Goal: Communication & Community: Answer question/provide support

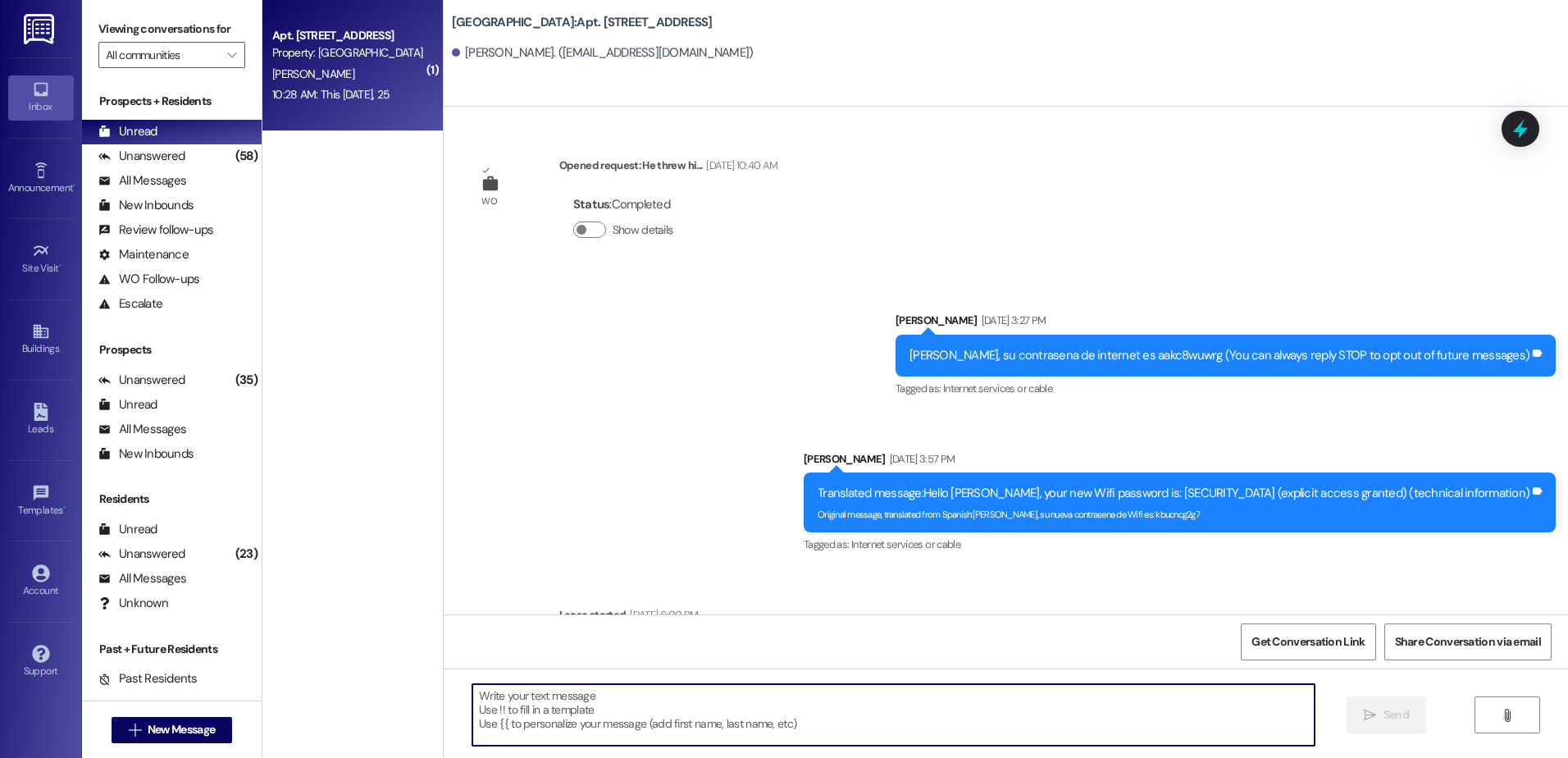
scroll to position [3005, 0]
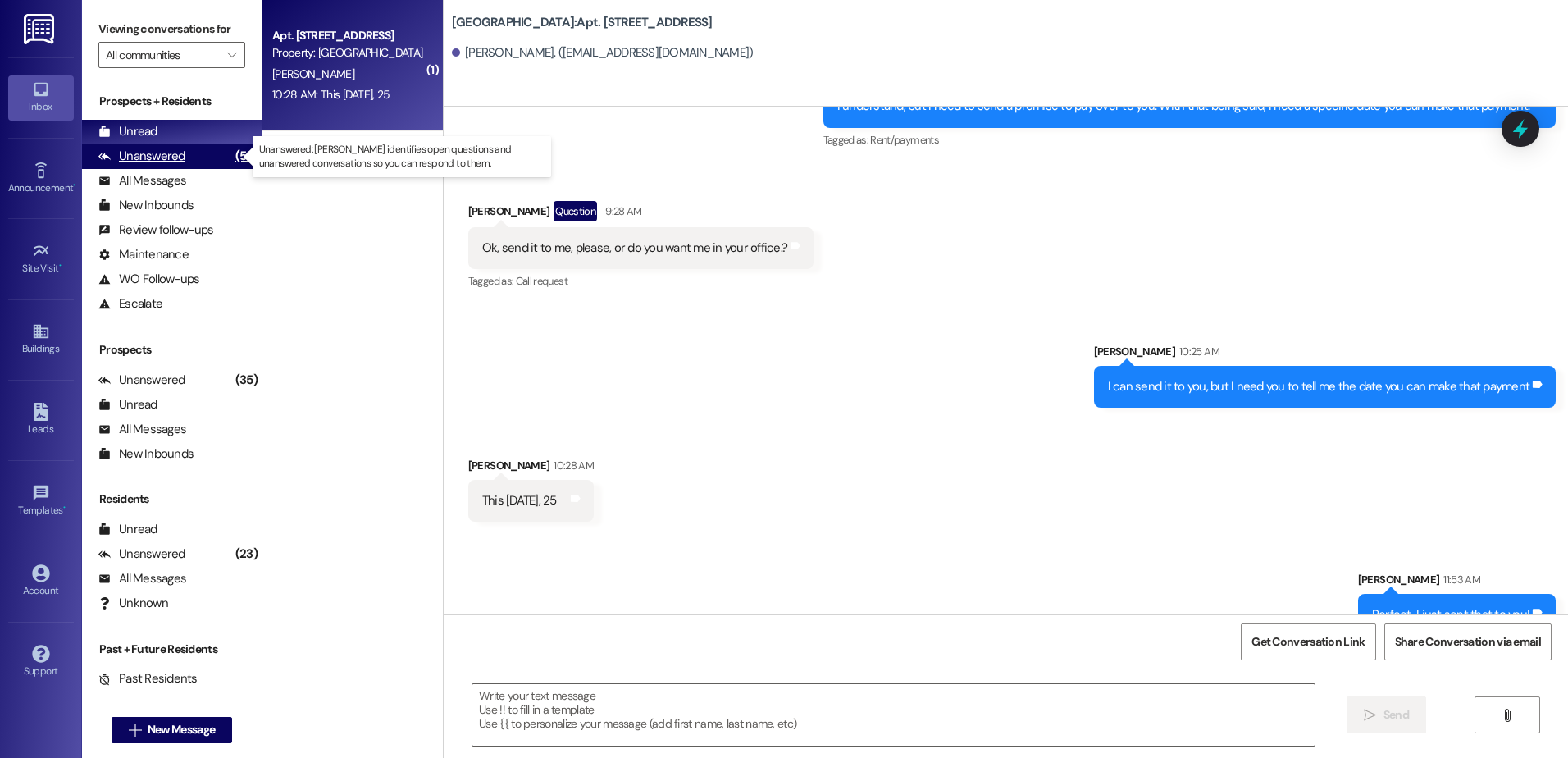
click at [188, 160] on div "Unanswered (58)" at bounding box center [171, 157] width 180 height 25
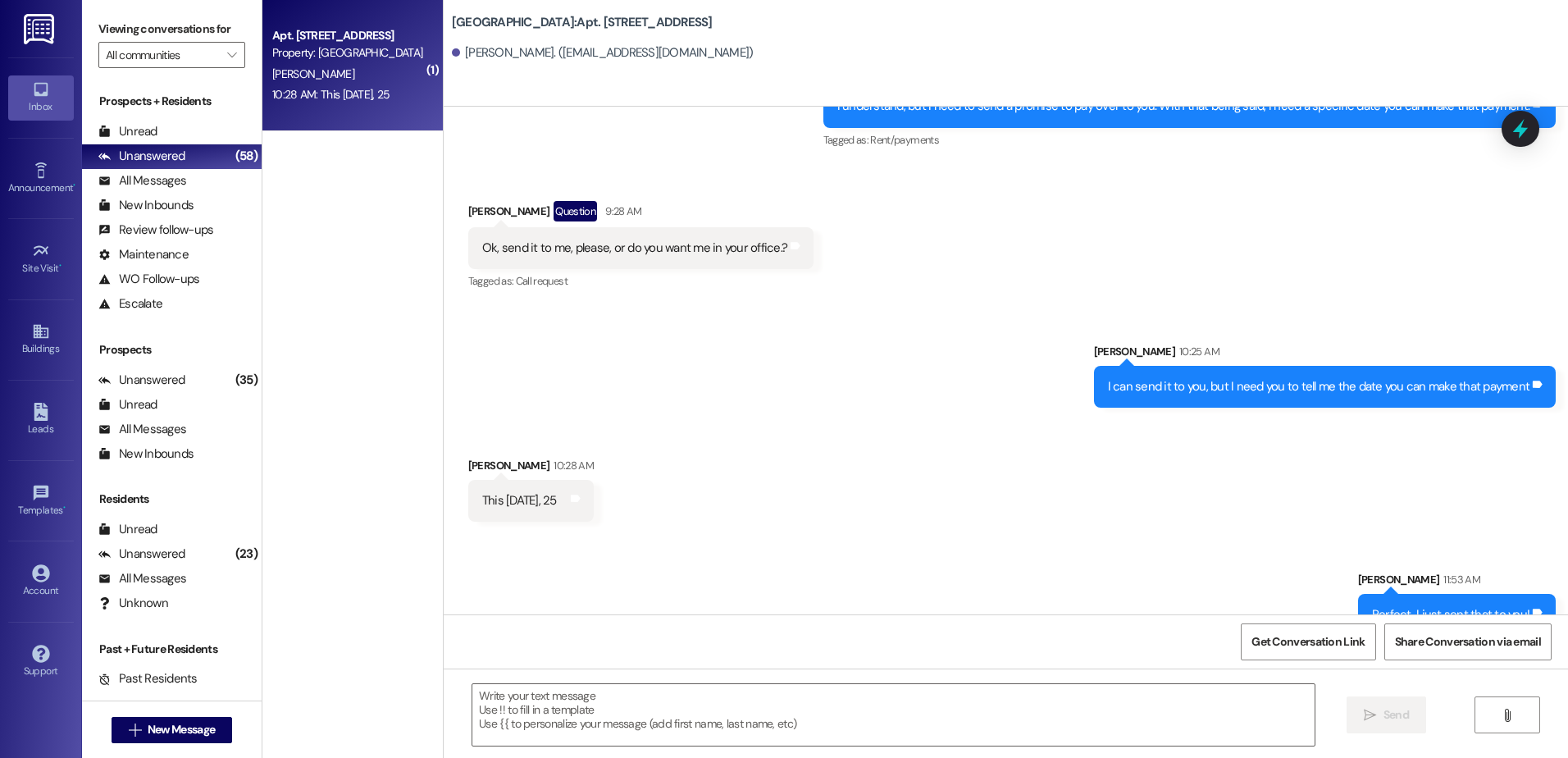
click at [175, 117] on div "Prospects + Residents Unread (0) Unread: Any message you haven't read yet will …" at bounding box center [171, 205] width 180 height 223
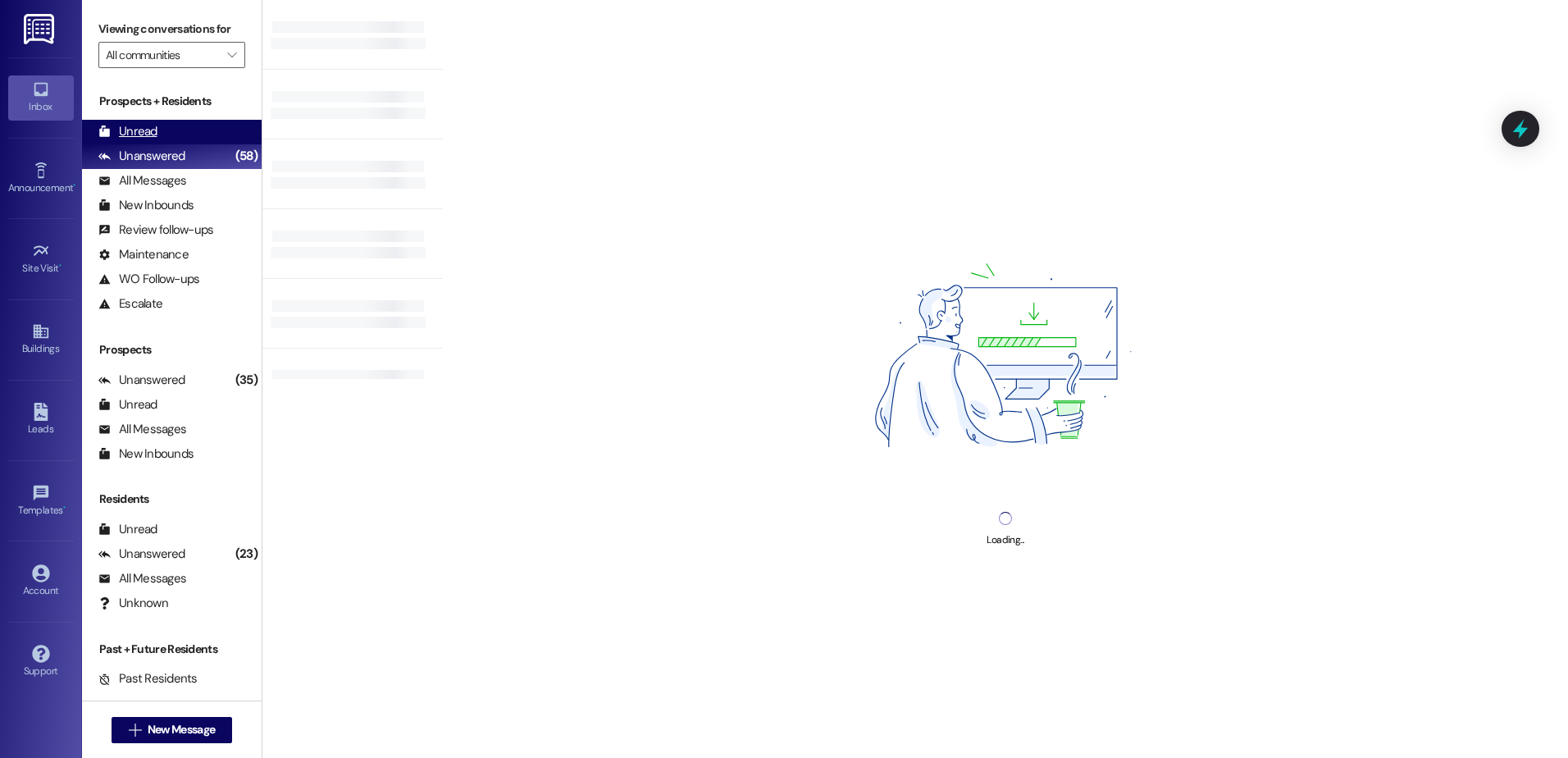
click at [177, 124] on div "Unread (0)" at bounding box center [171, 133] width 180 height 25
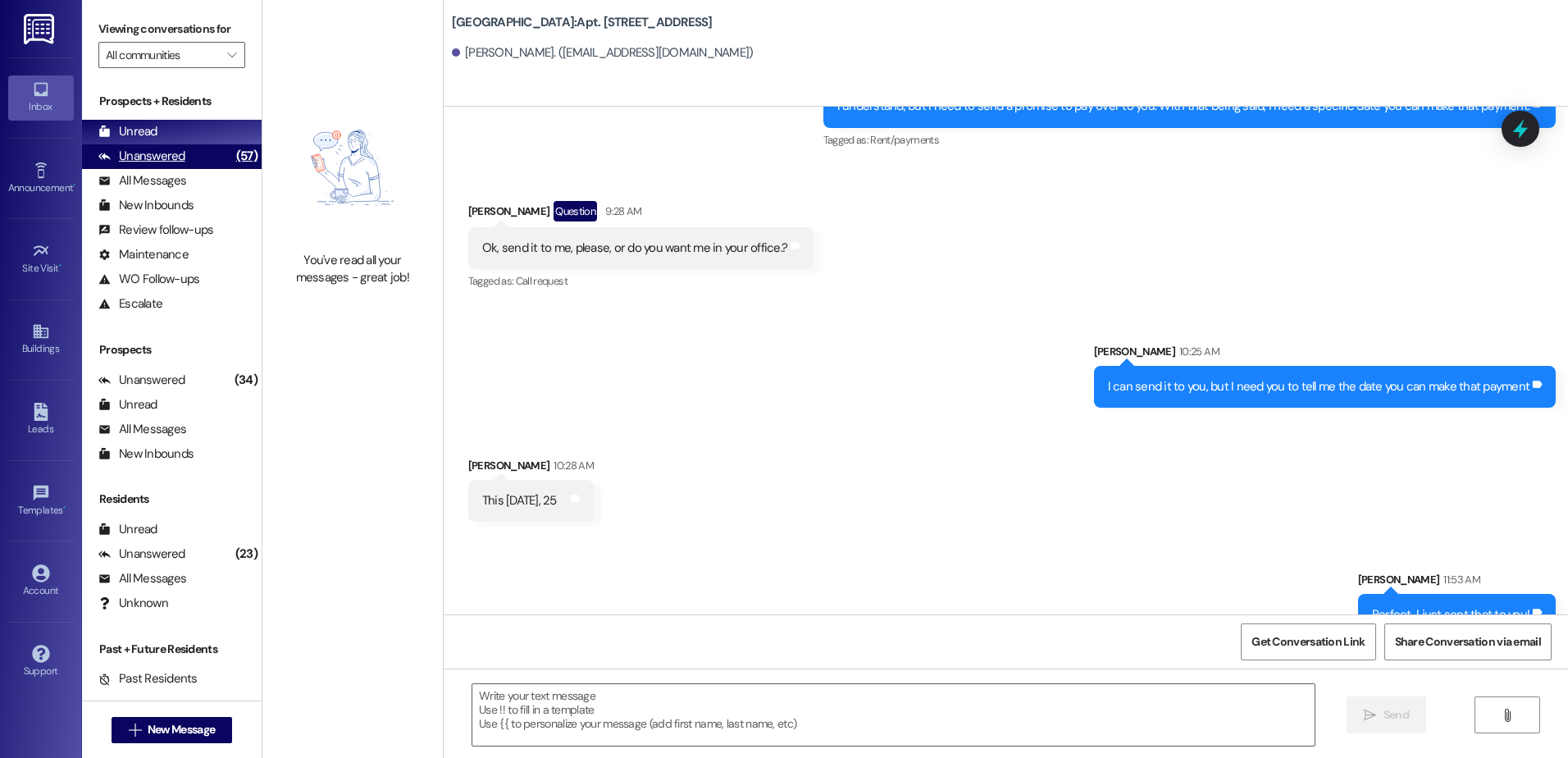
click at [175, 162] on div "Unanswered" at bounding box center [142, 157] width 87 height 17
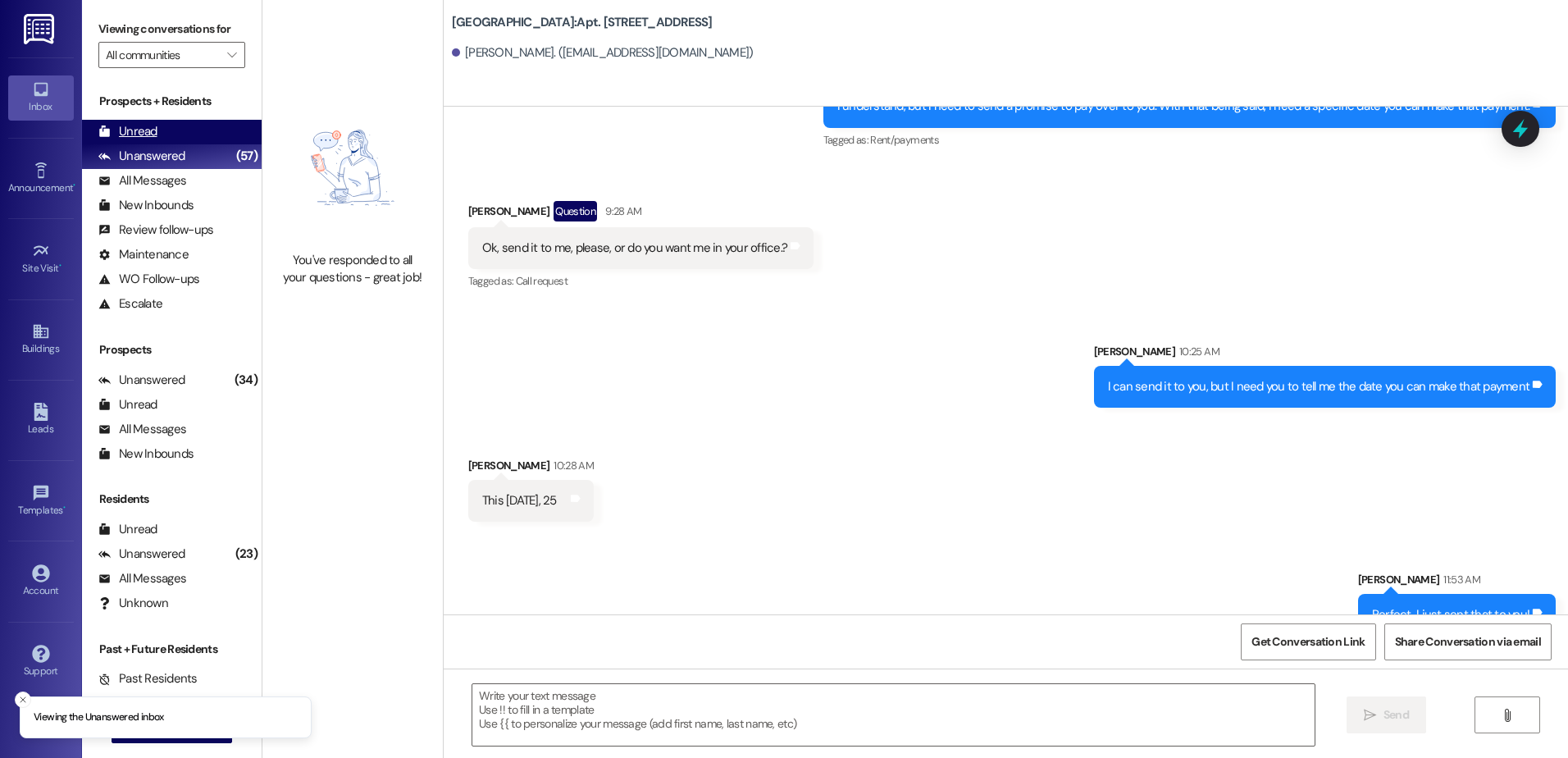
click at [171, 135] on div "Unread (0)" at bounding box center [171, 133] width 180 height 25
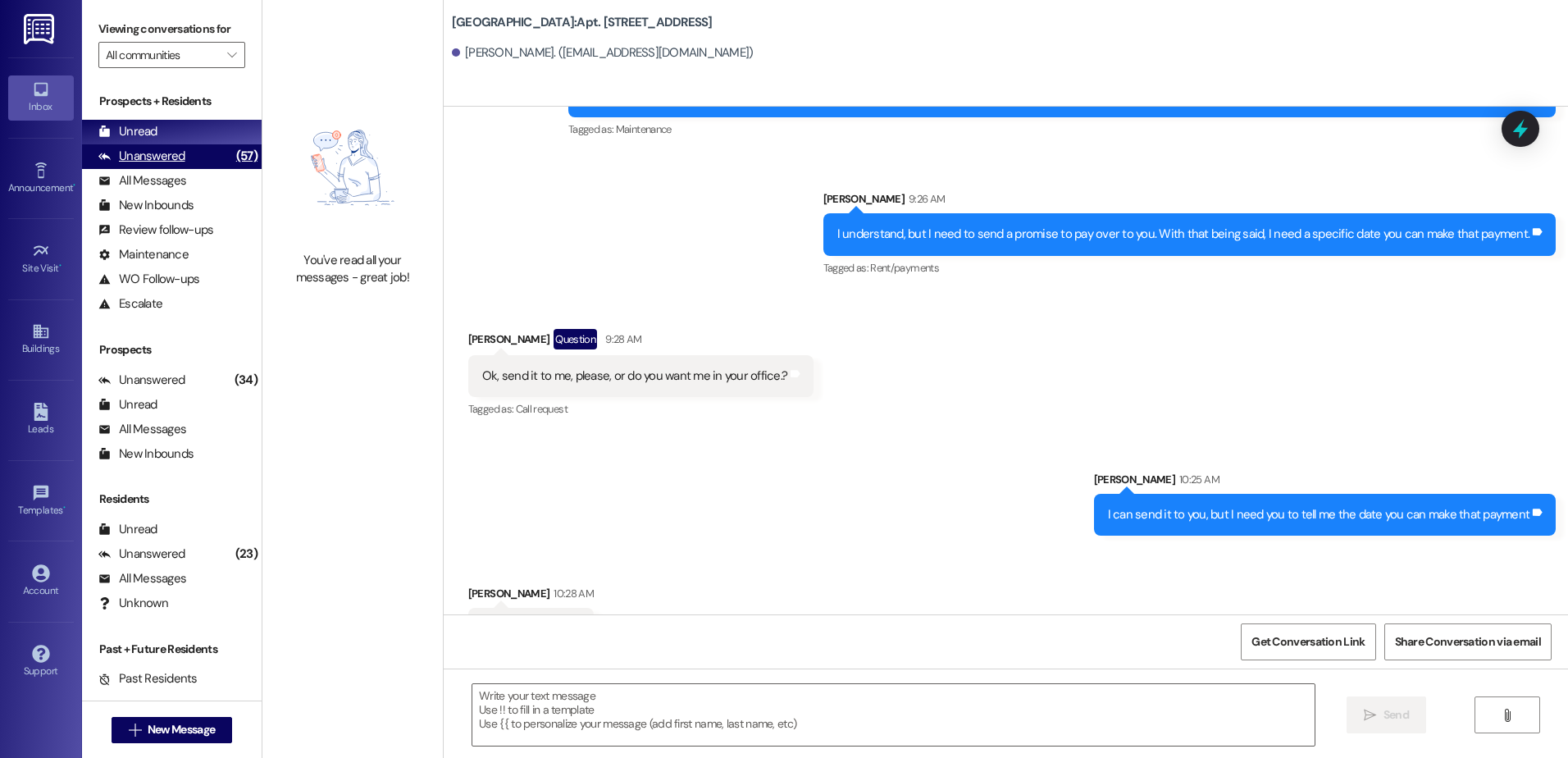
scroll to position [2891, 0]
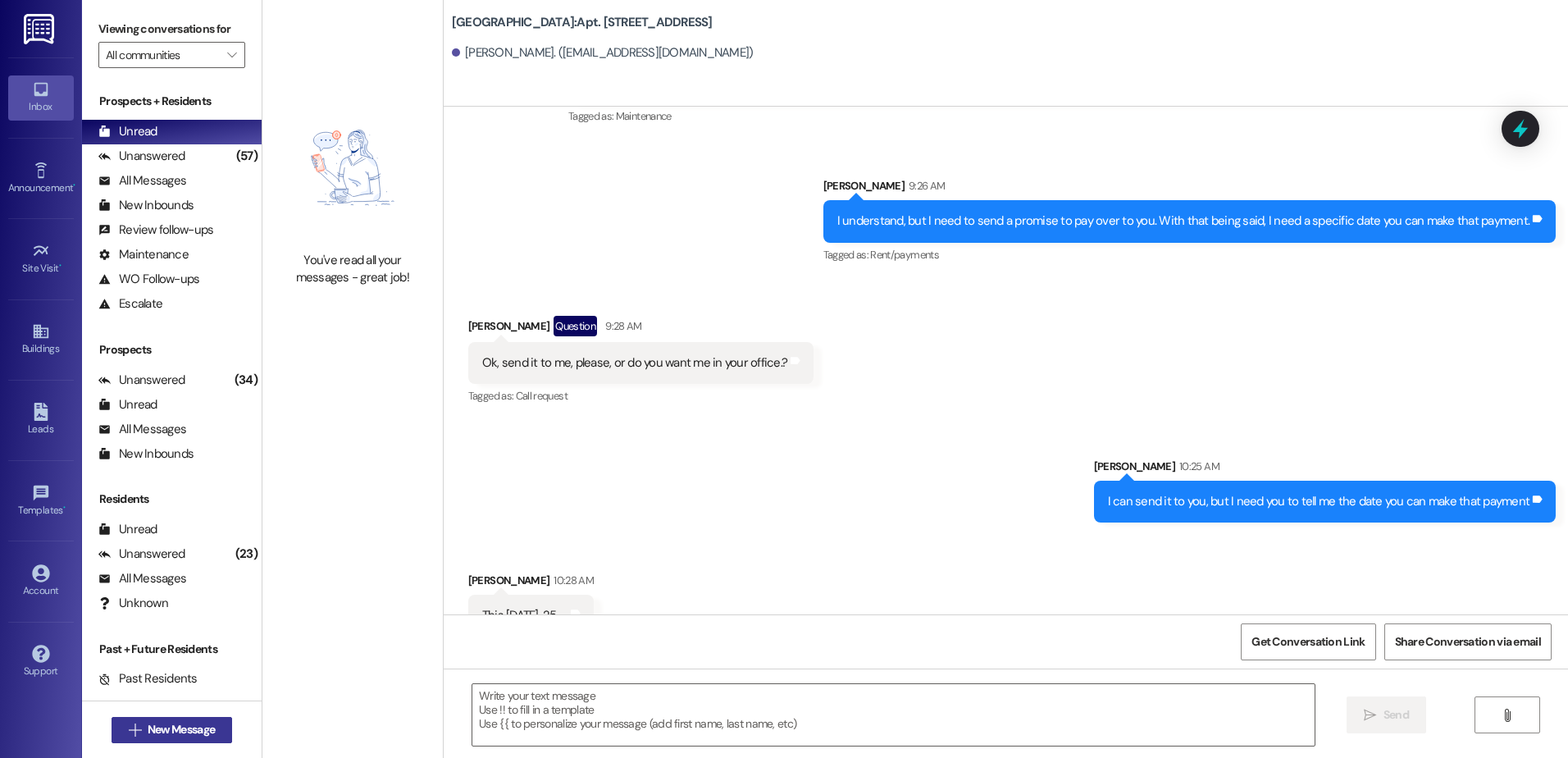
click at [172, 736] on span "New Message" at bounding box center [181, 730] width 67 height 17
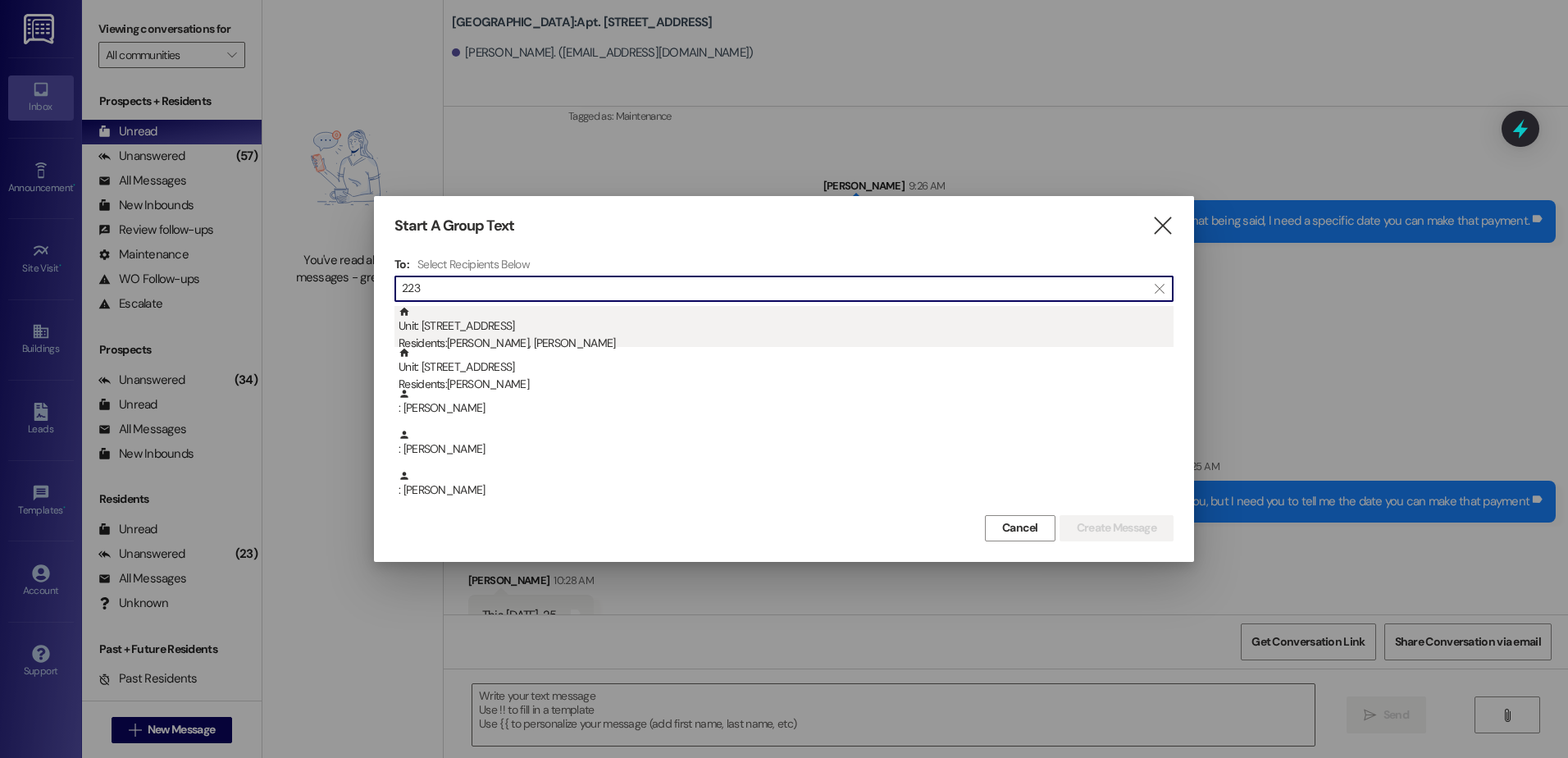
type input "223"
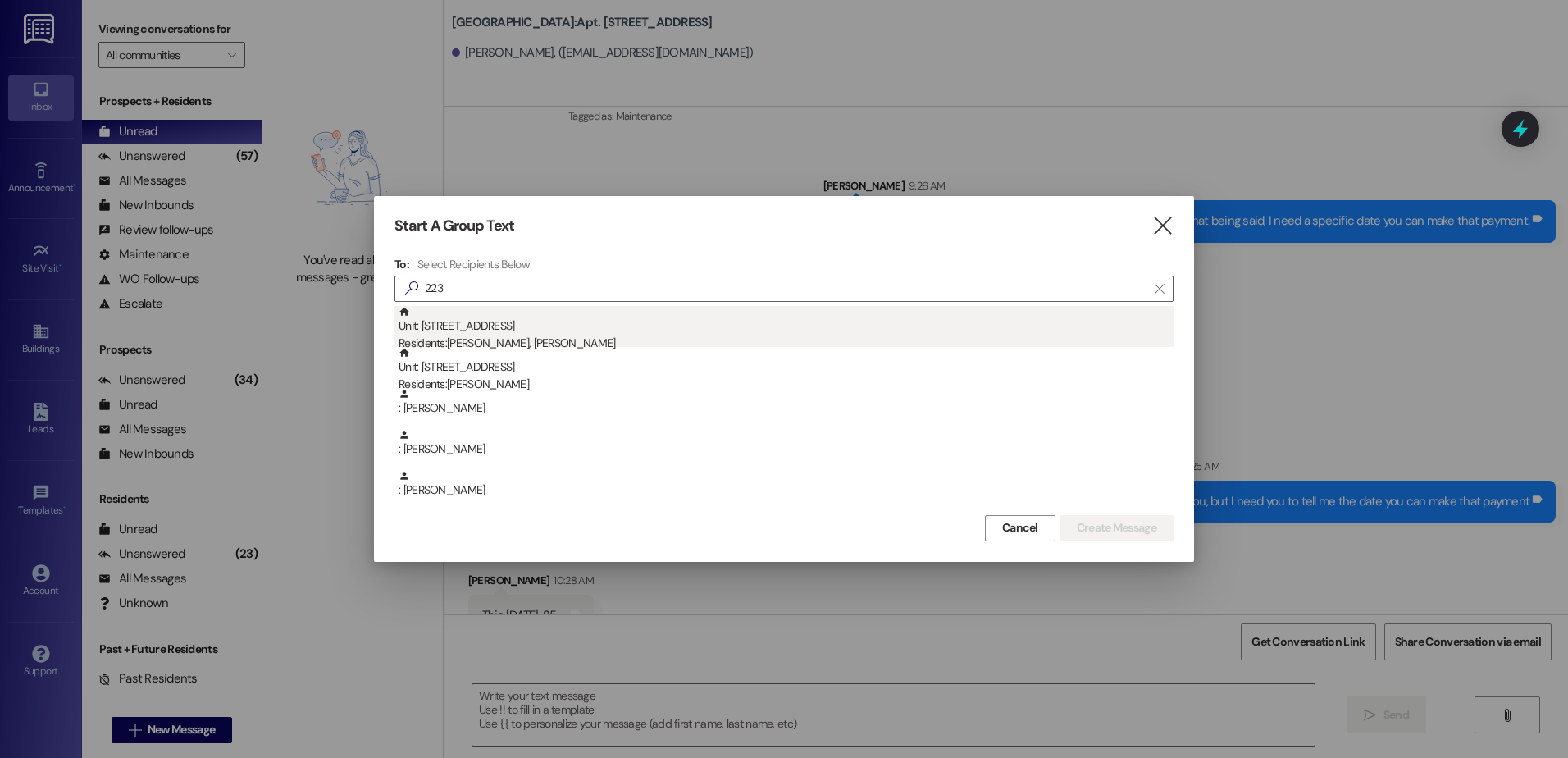
click at [509, 333] on div "Unit: 223 - 1 Central Park Residents: [PERSON_NAME], [PERSON_NAME]" at bounding box center [785, 330] width 775 height 47
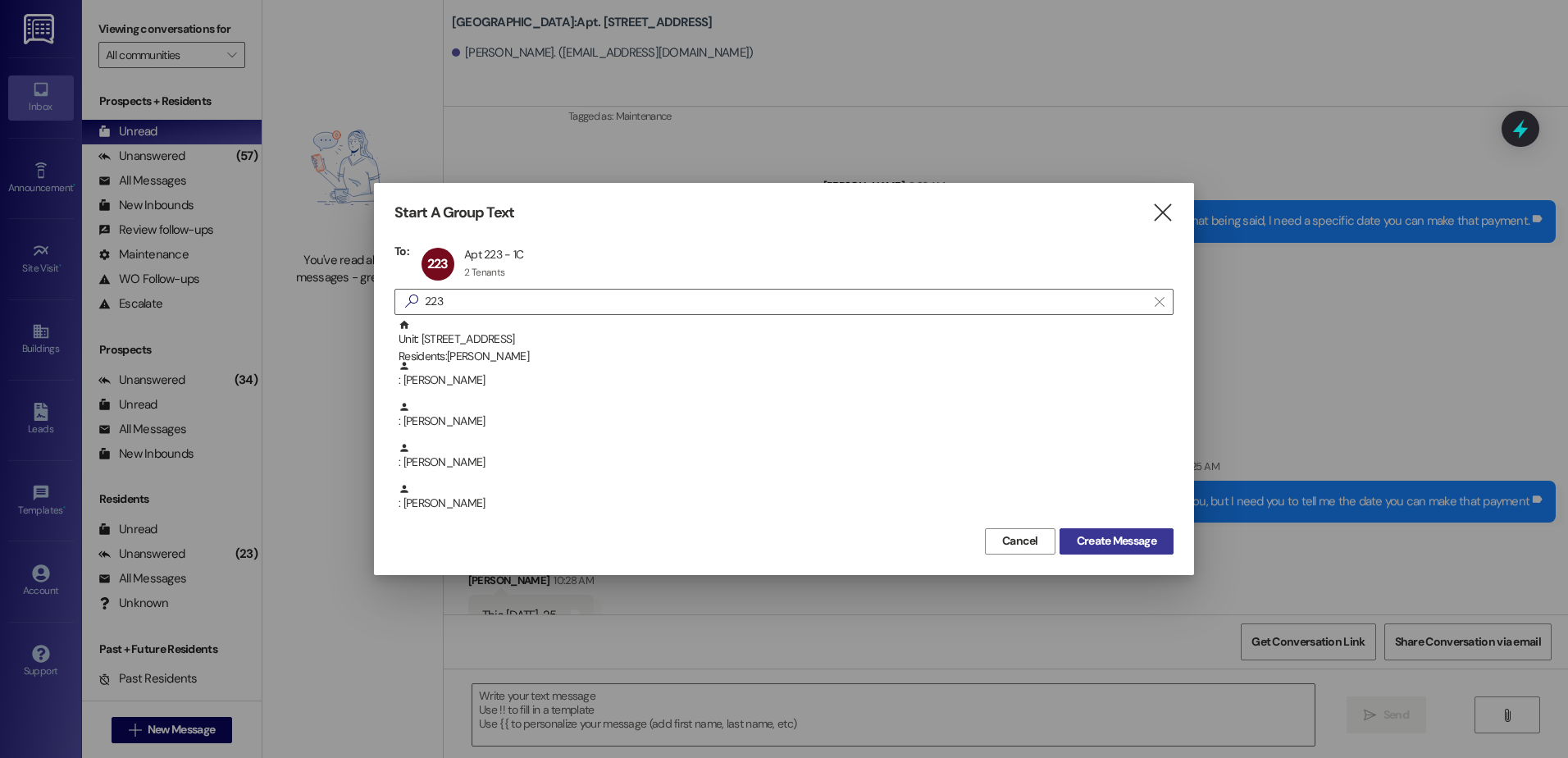
click at [1116, 538] on span "Create Message" at bounding box center [1117, 541] width 80 height 17
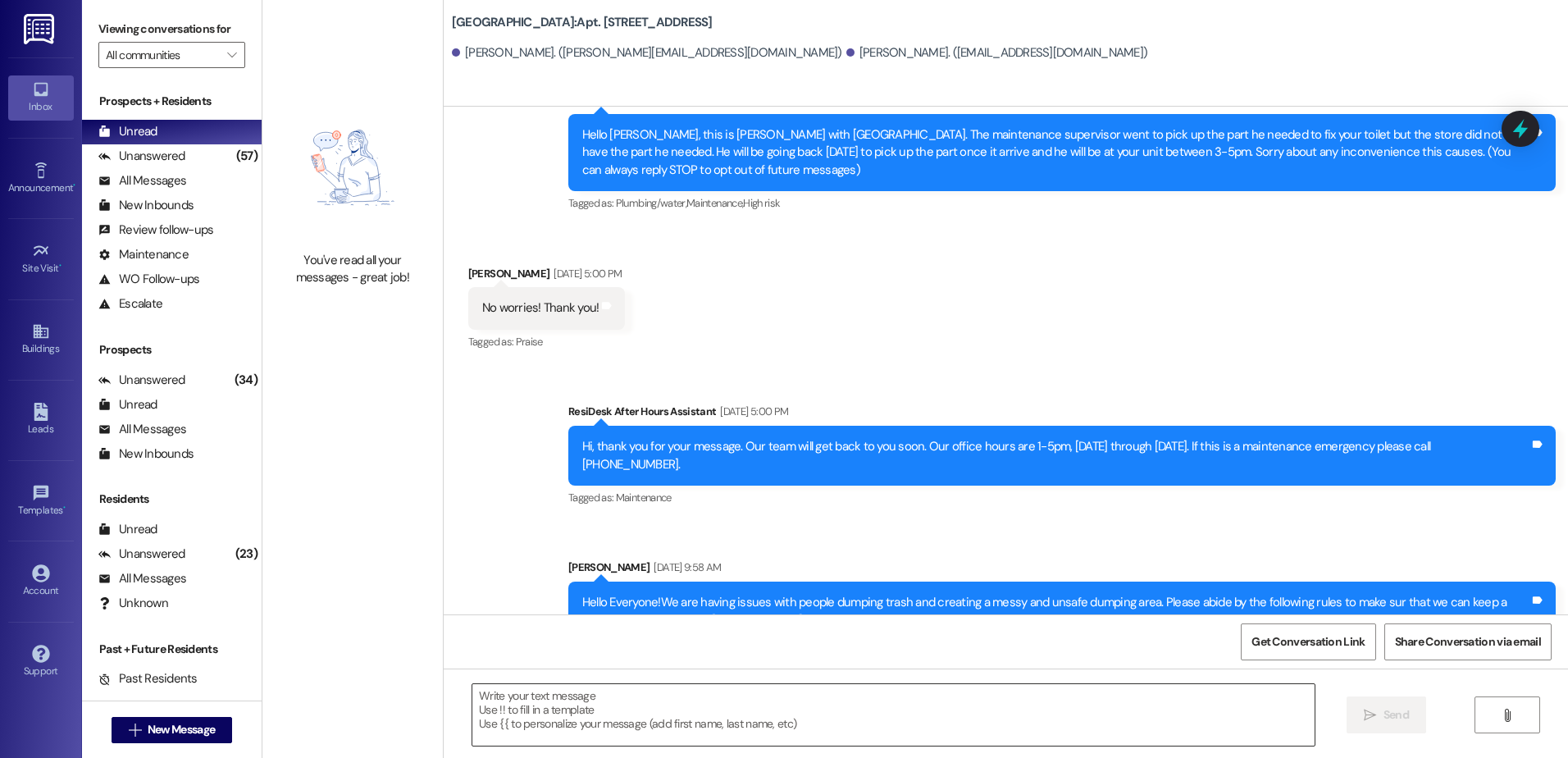
scroll to position [0, 0]
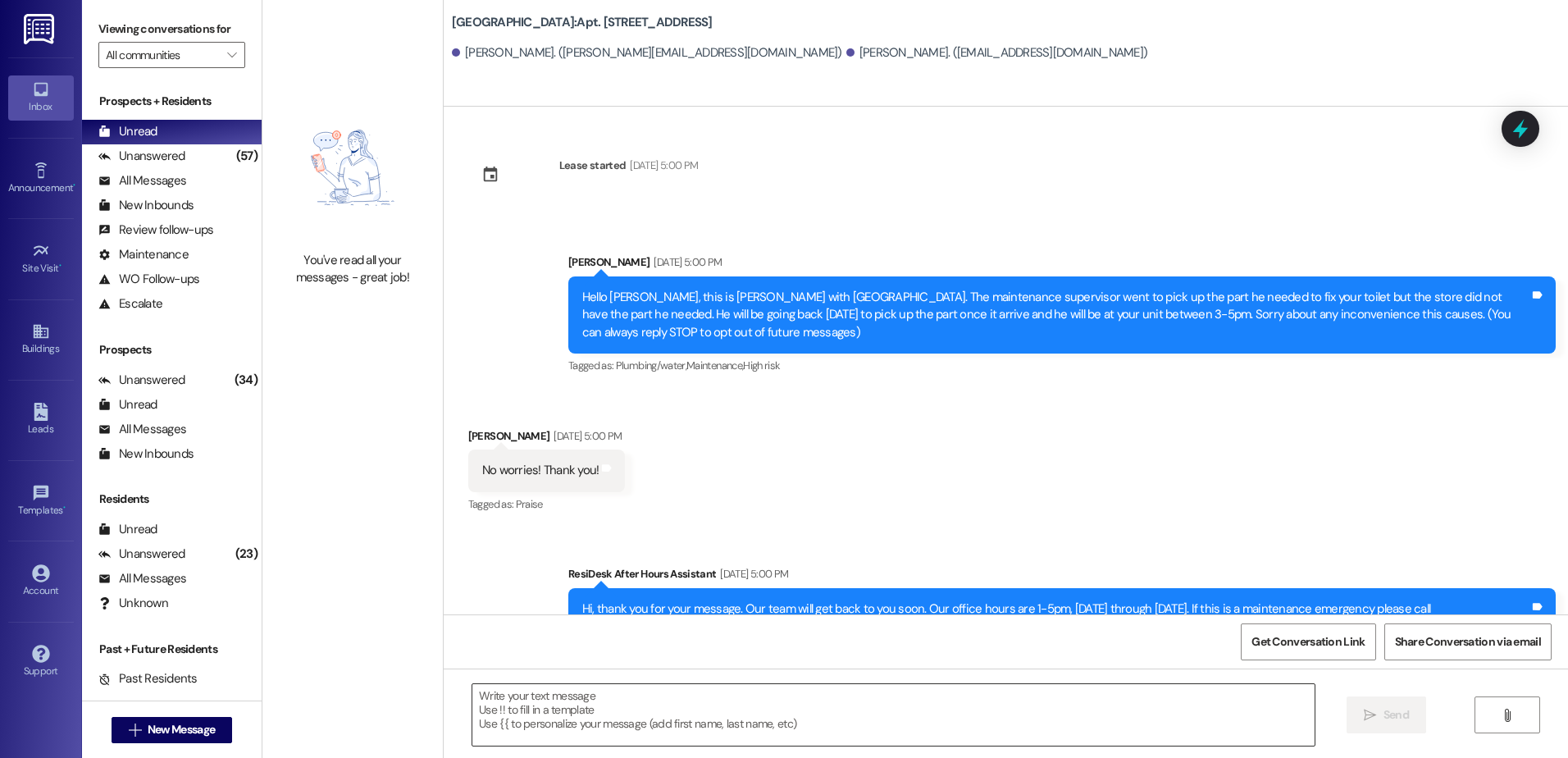
click at [633, 735] on textarea at bounding box center [893, 715] width 841 height 61
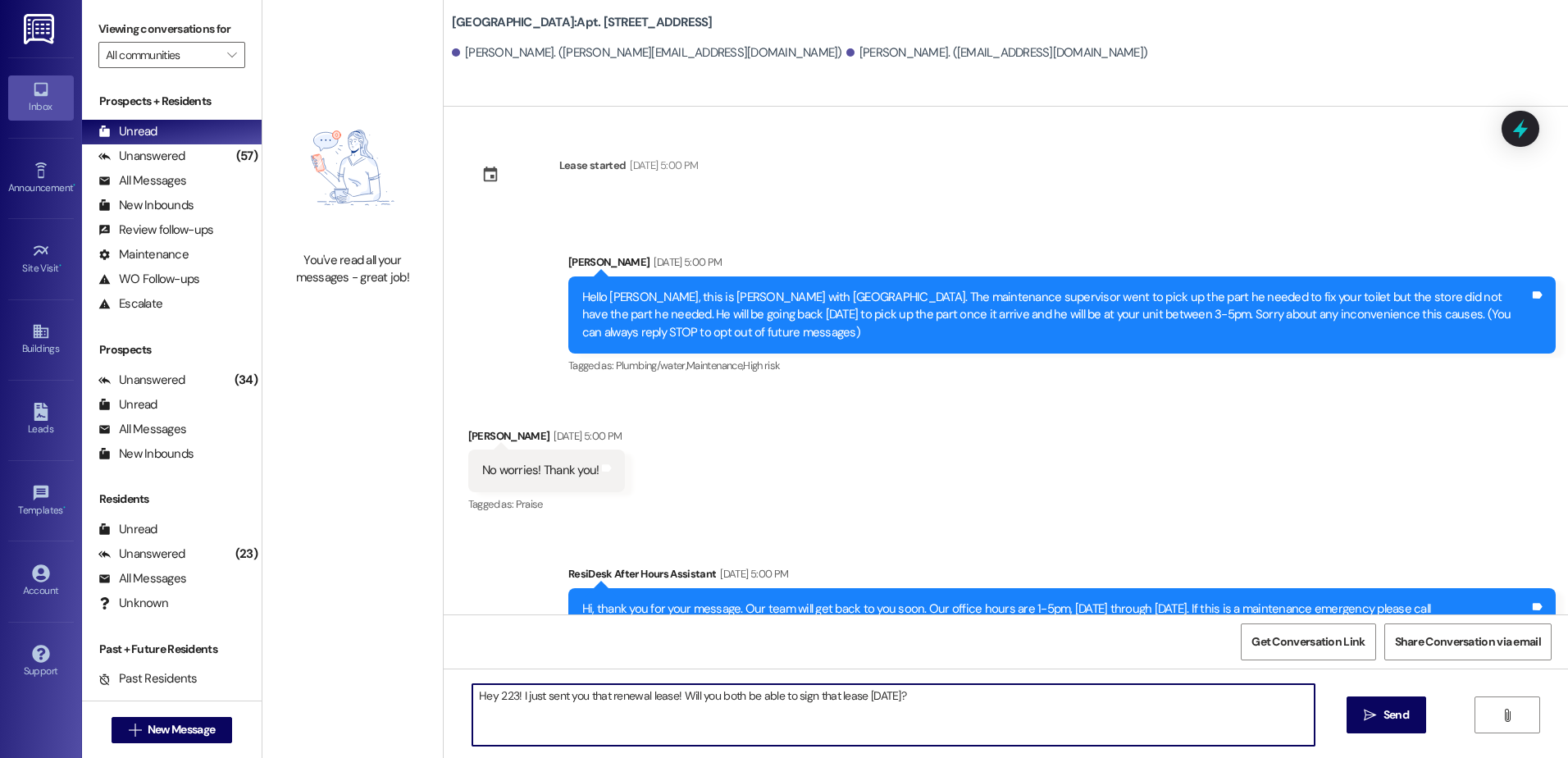
type textarea "Hey 223! I just sent you that renewal lease! Will you both be able to sign that…"
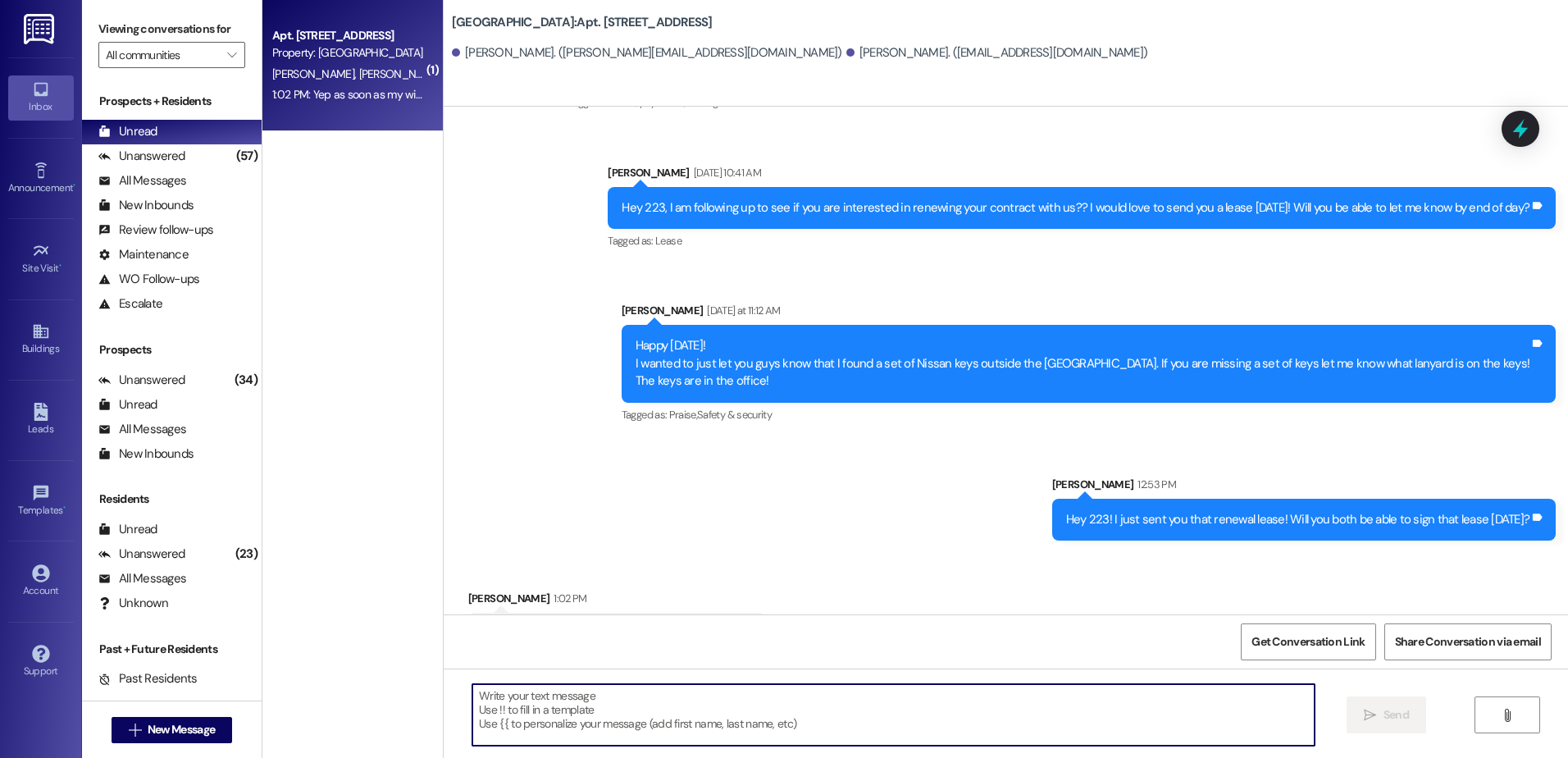
scroll to position [5137, 0]
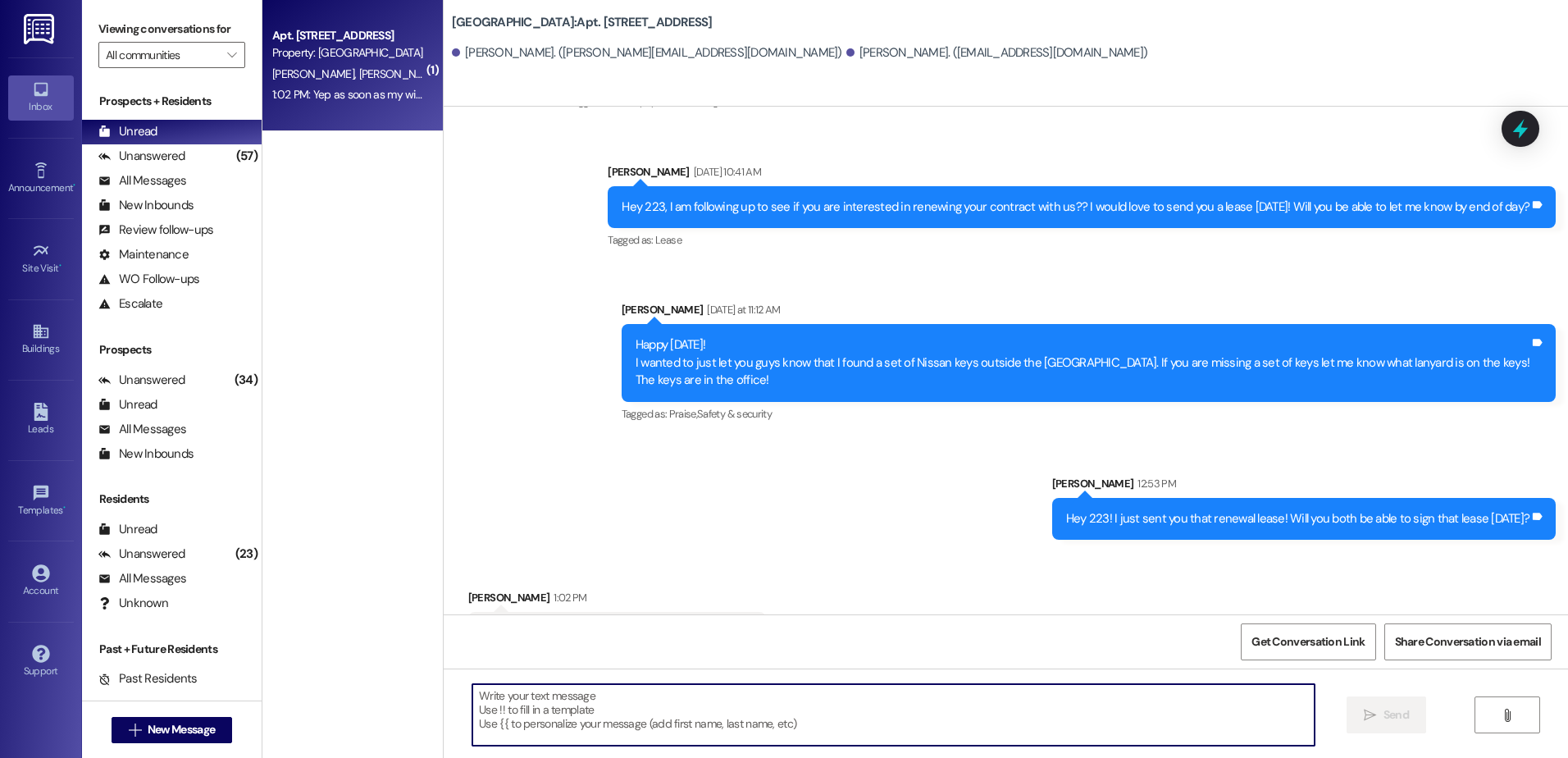
click at [611, 702] on textarea at bounding box center [893, 715] width 841 height 61
type textarea "Perfect, thank you a million!"
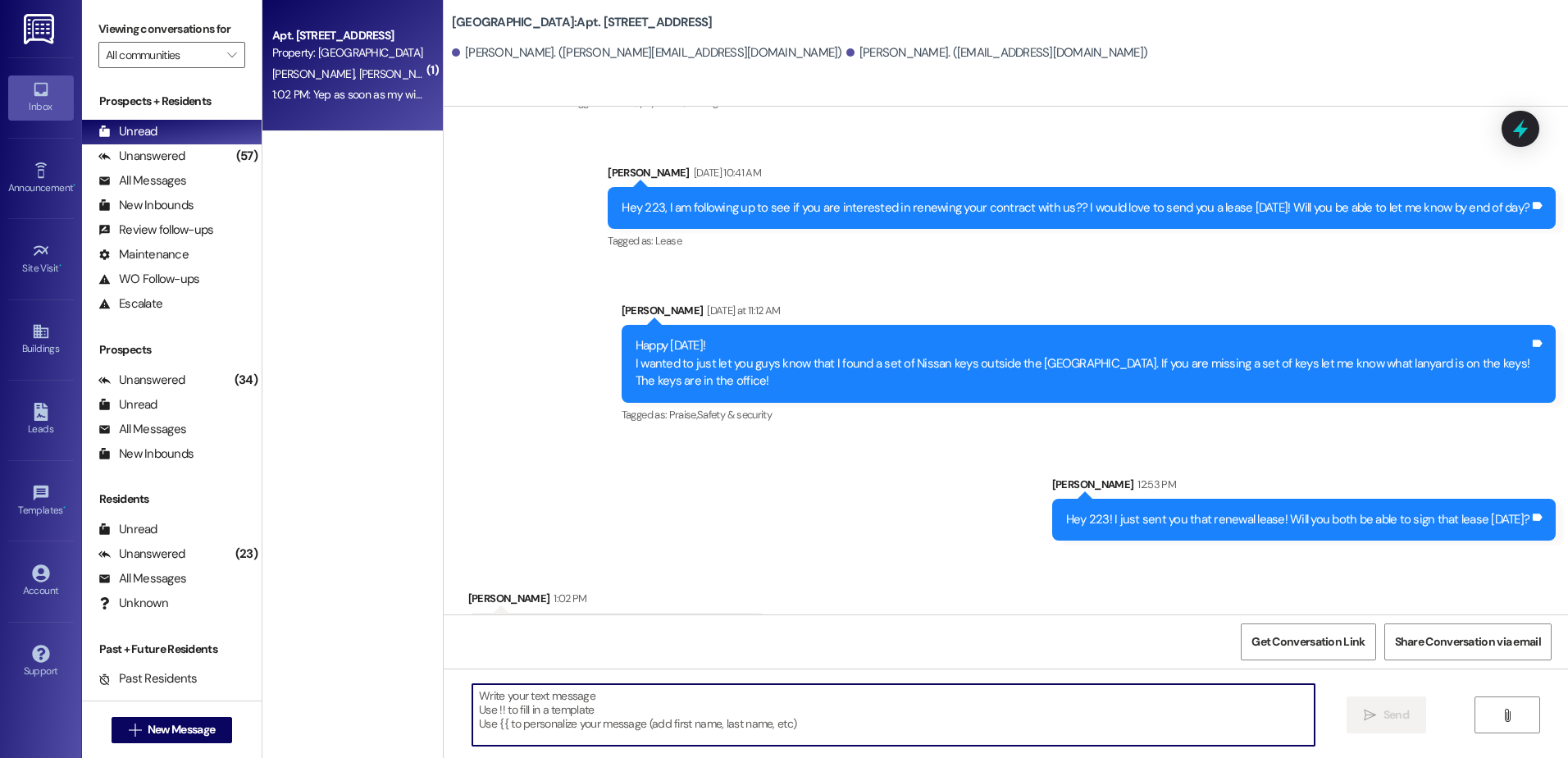
scroll to position [5251, 0]
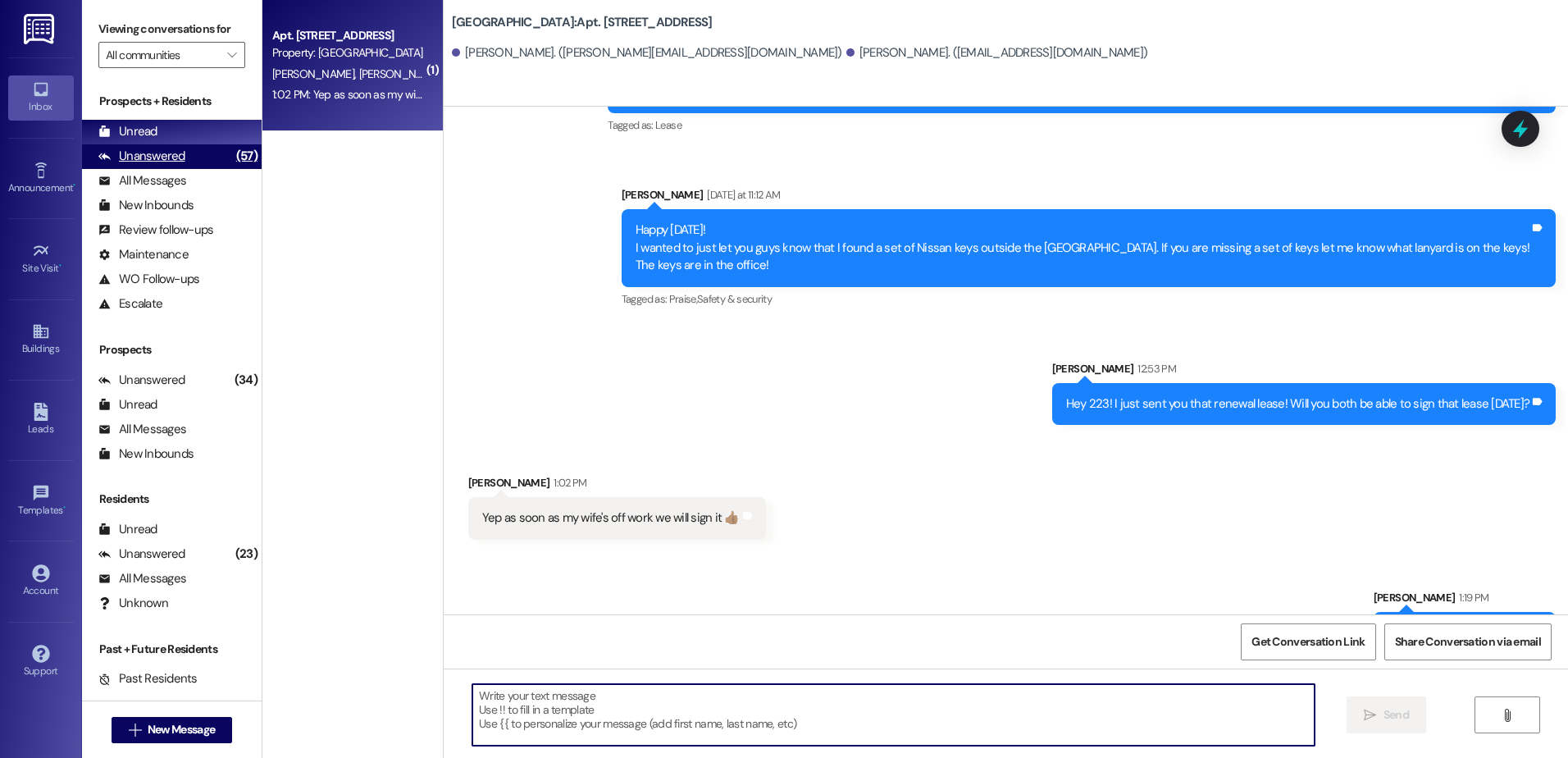
click at [176, 159] on div "Unanswered" at bounding box center [142, 157] width 87 height 17
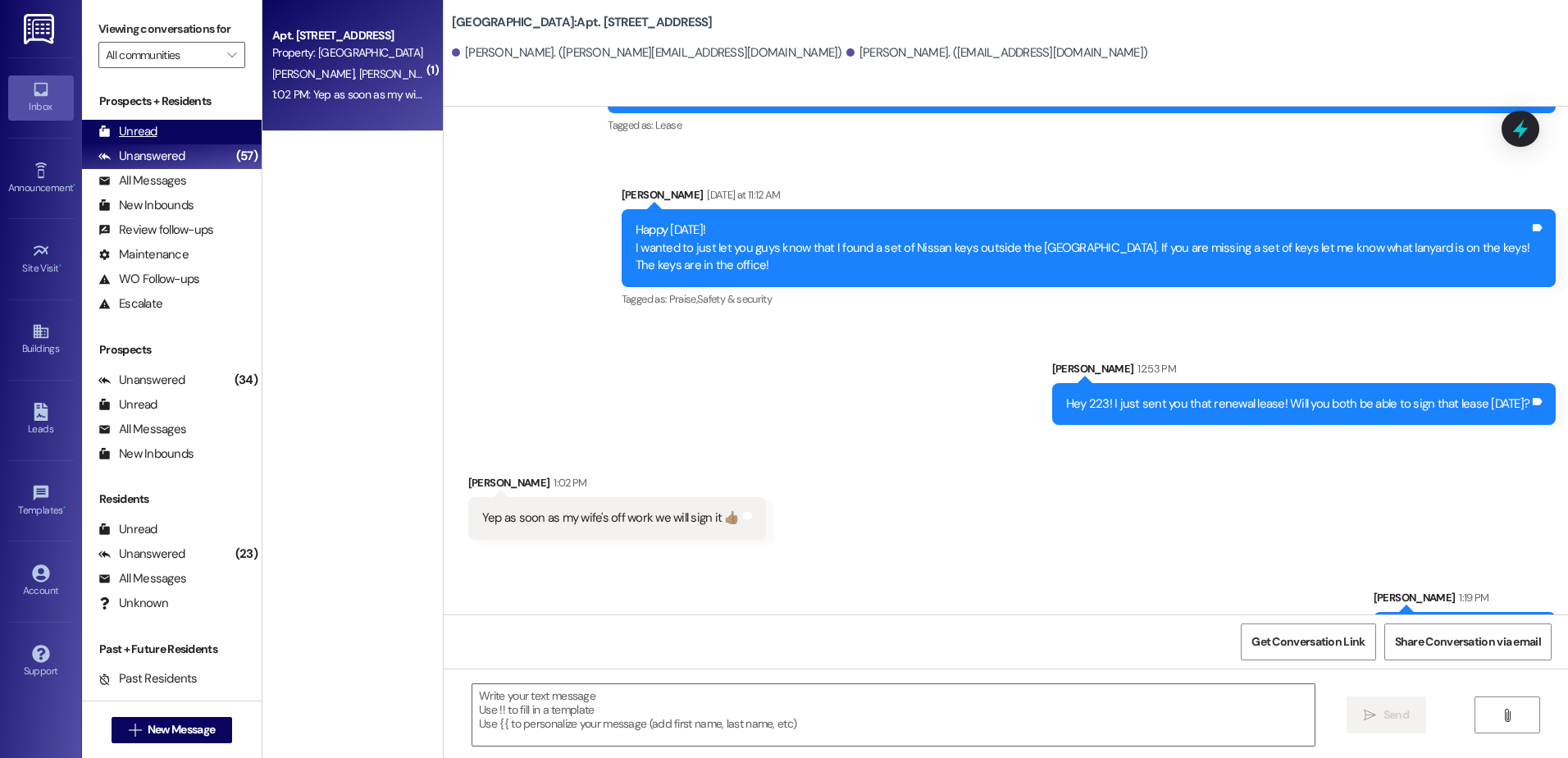
click at [171, 133] on div "Unread (0)" at bounding box center [171, 133] width 180 height 25
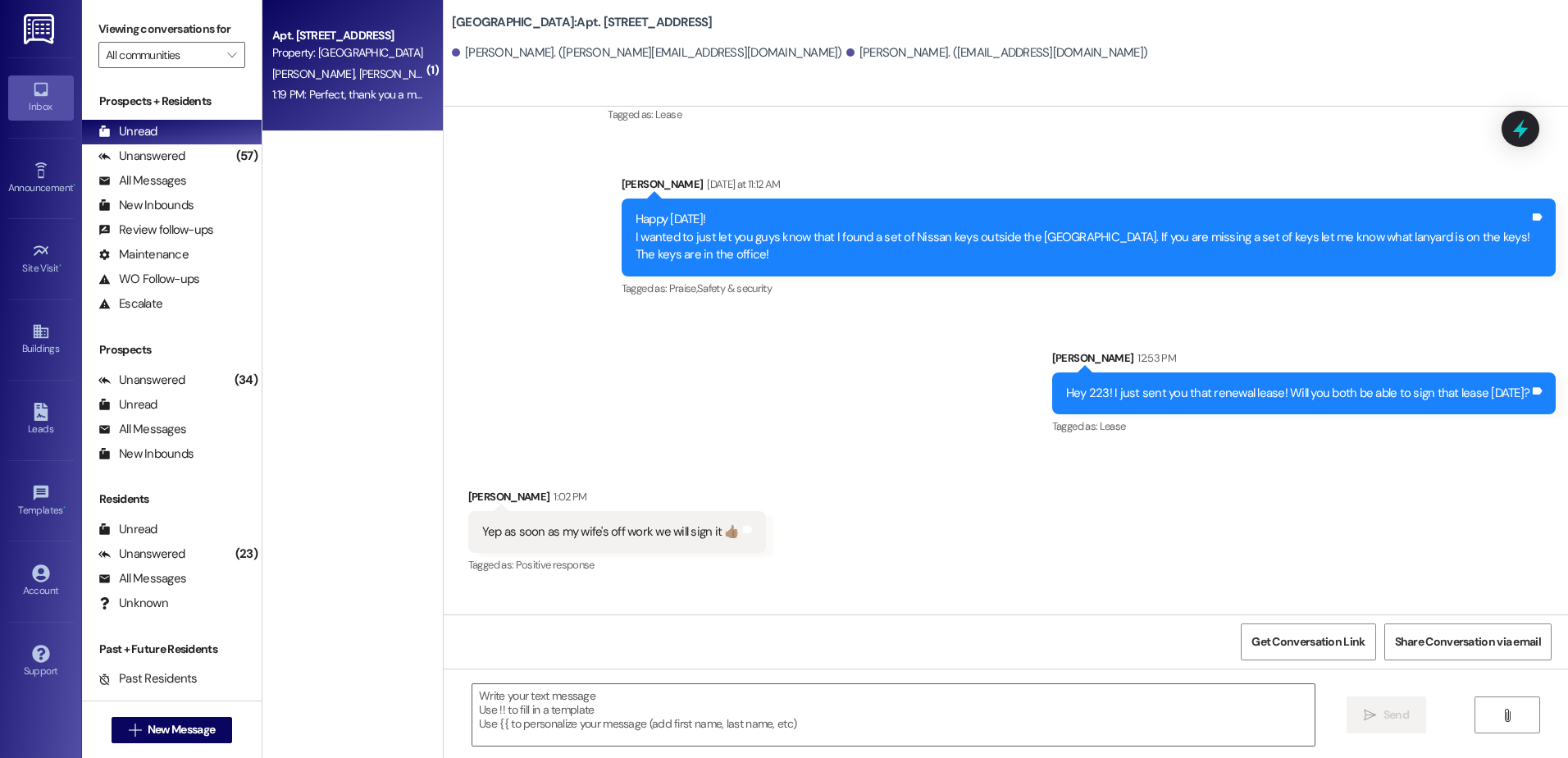
scroll to position [5300, 0]
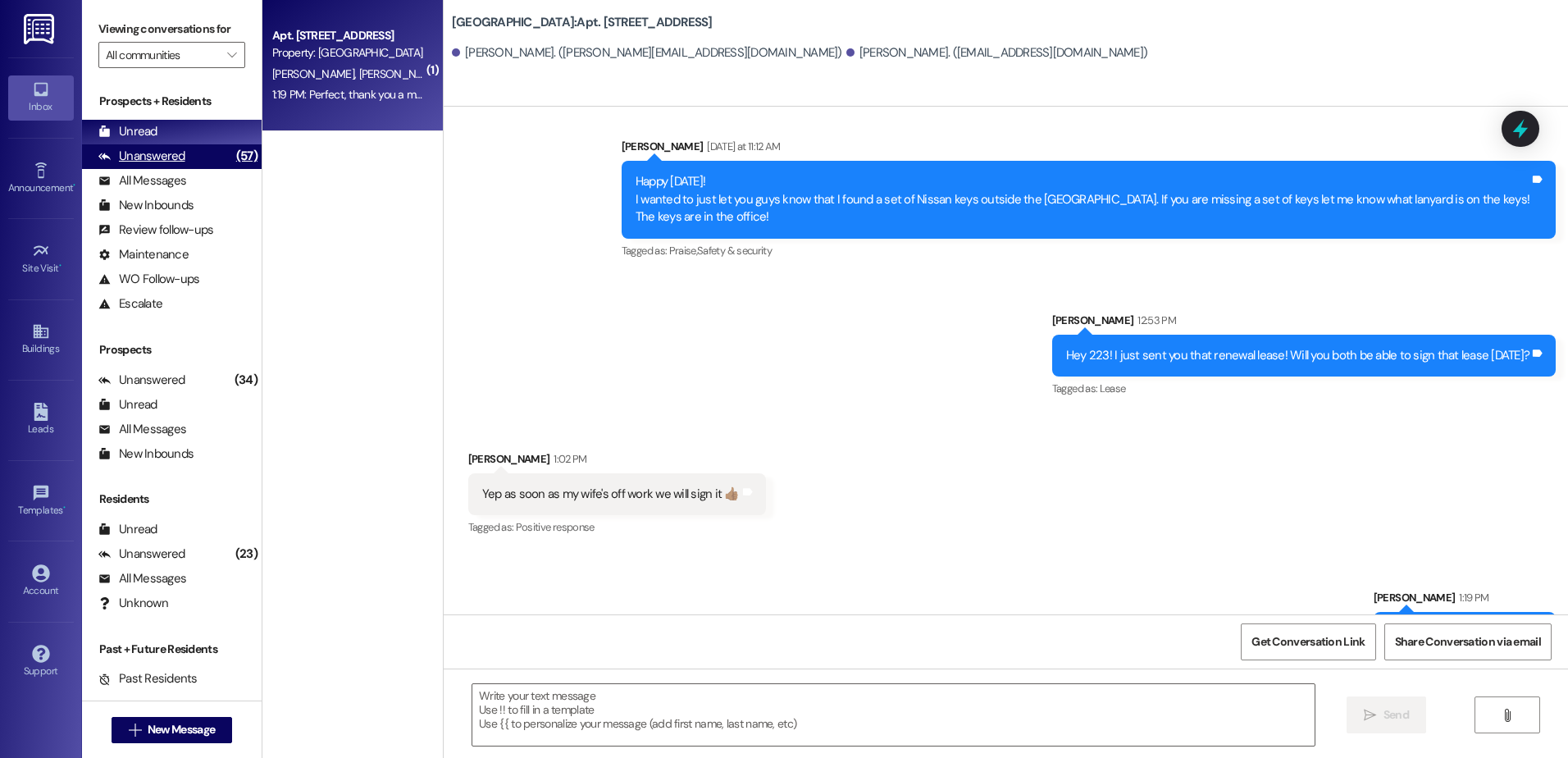
click at [182, 157] on div "Unanswered (57)" at bounding box center [171, 157] width 180 height 25
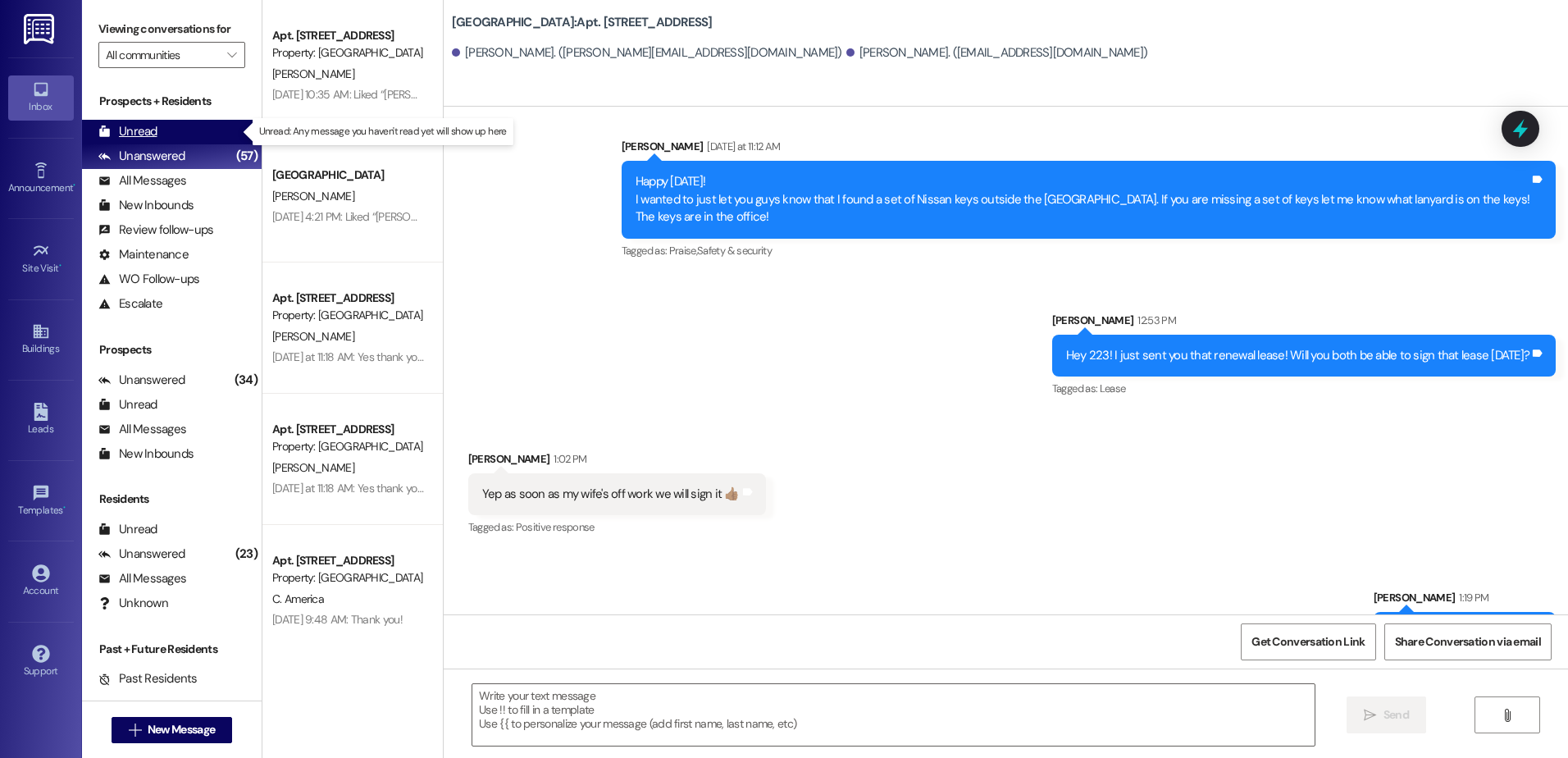
click at [181, 127] on div "Unread (0)" at bounding box center [171, 133] width 180 height 25
